Goal: Find specific page/section: Find specific page/section

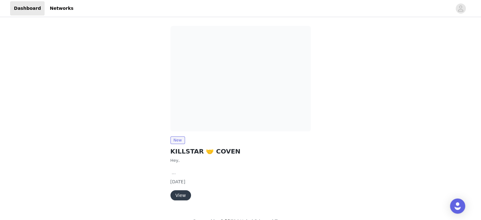
scroll to position [12, 0]
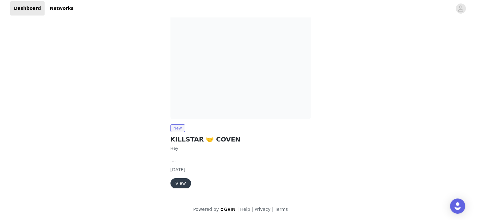
click at [177, 181] on button "View" at bounding box center [181, 183] width 21 height 10
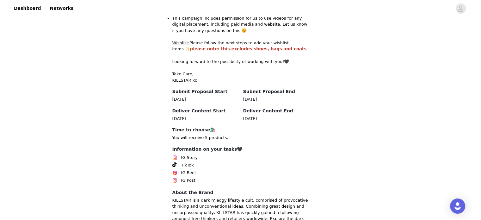
scroll to position [257, 0]
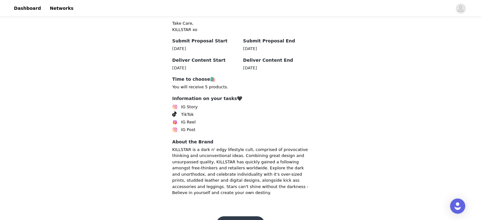
click at [250, 216] on button "Get Started🖤" at bounding box center [240, 223] width 48 height 15
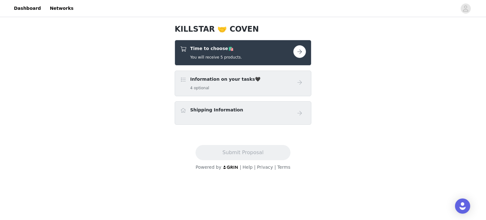
click at [304, 52] on button "button" at bounding box center [299, 51] width 13 height 13
